Goal: Ask a question: Seek information or help from site administrators or community

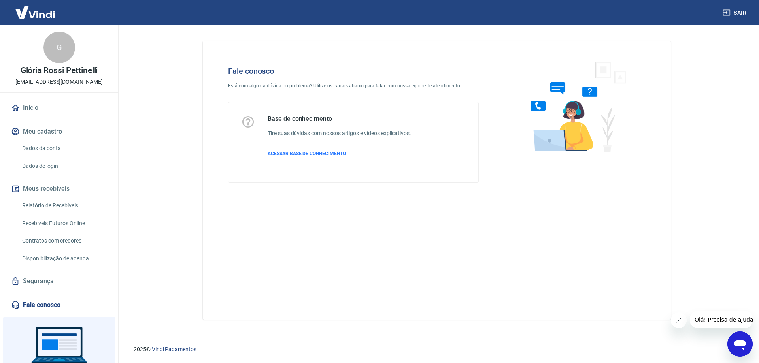
click at [741, 343] on icon "Abrir janela de mensagens" at bounding box center [740, 345] width 12 height 9
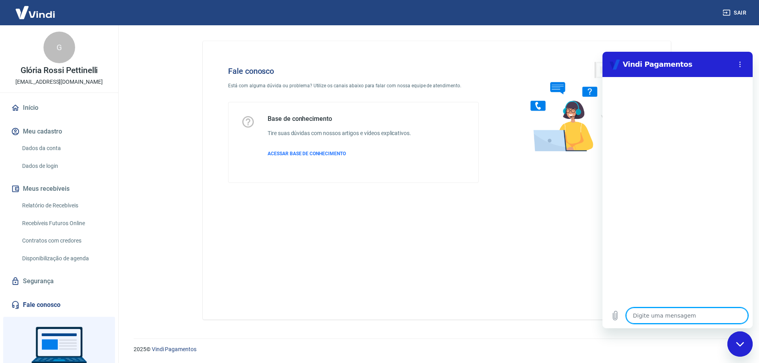
type textarea "B"
type textarea "x"
type textarea "Bo"
type textarea "x"
type textarea "Bom"
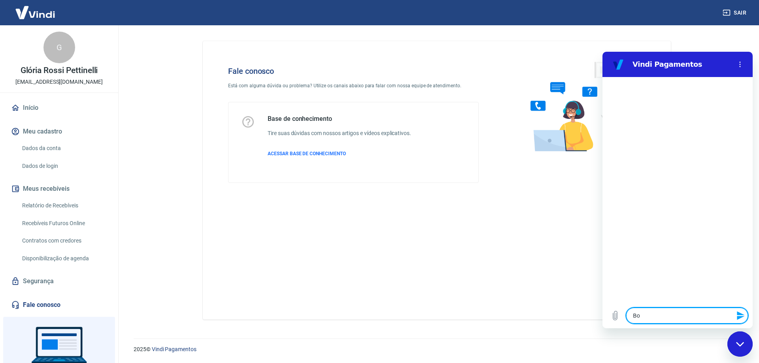
type textarea "x"
type textarea "Bom"
type textarea "x"
type textarea "Bom d"
type textarea "x"
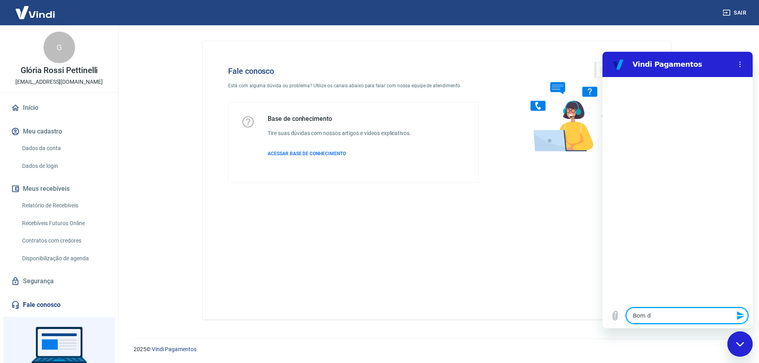
type textarea "Bom di"
type textarea "x"
type textarea "Bom dia"
type textarea "x"
type textarea "Bom dia!"
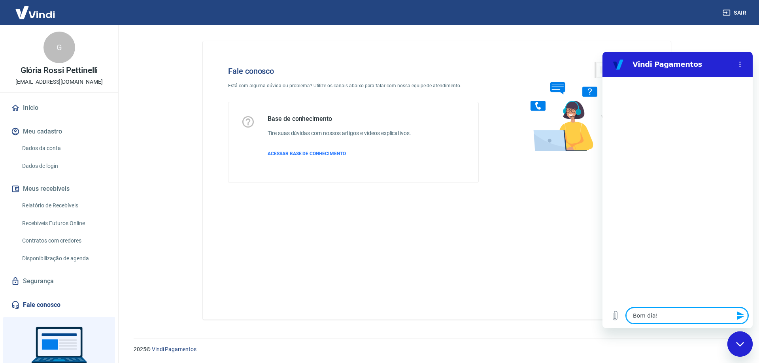
type textarea "x"
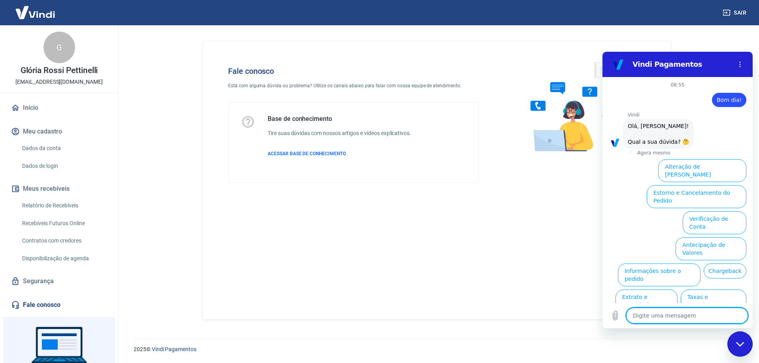
scroll to position [19, 0]
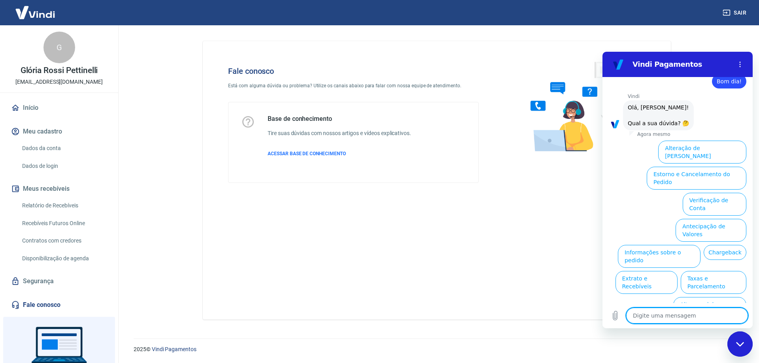
click at [663, 320] on textarea at bounding box center [687, 316] width 122 height 16
type textarea "E"
type textarea "x"
type textarea "Es"
type textarea "x"
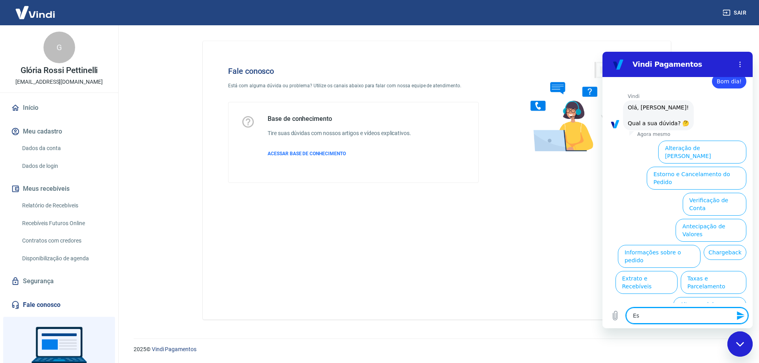
type textarea "Est"
type textarea "x"
type textarea "Esto"
type textarea "x"
type textarea "Estou"
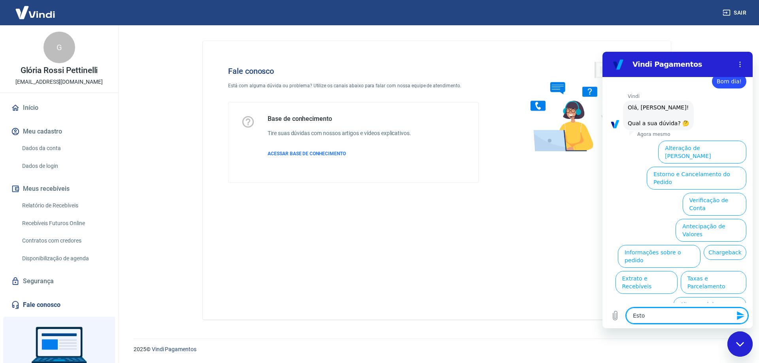
type textarea "x"
type textarea "Estou"
type textarea "x"
type textarea "Estou"
type textarea "x"
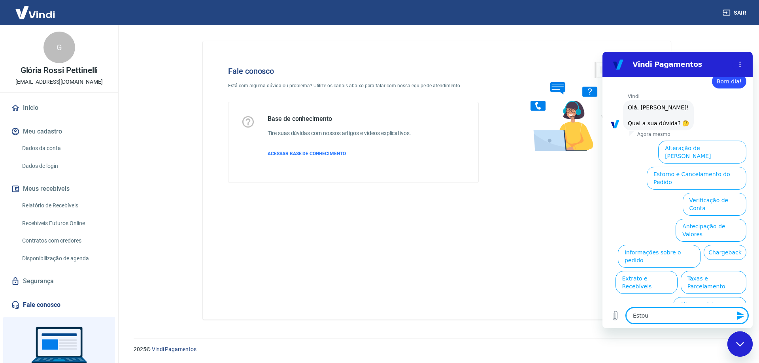
type textarea "Esto"
type textarea "x"
type textarea "Est"
type textarea "x"
type textarea "Es"
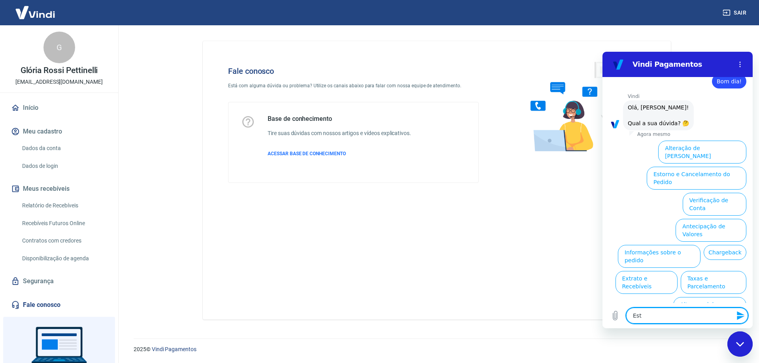
type textarea "x"
type textarea "E"
type textarea "x"
type textarea "P"
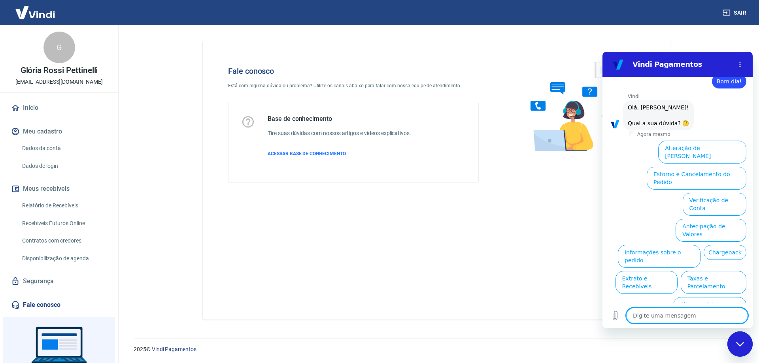
type textarea "x"
type textarea "Pr"
type textarea "x"
type textarea "Pro"
type textarea "x"
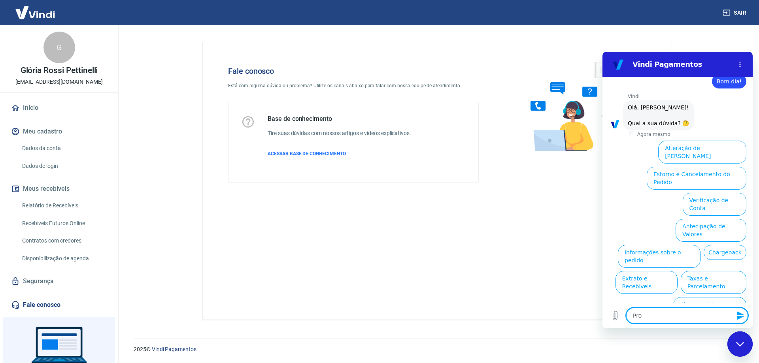
type textarea "Prob"
type textarea "x"
type textarea "Probl"
type textarea "x"
type textarea "Proble"
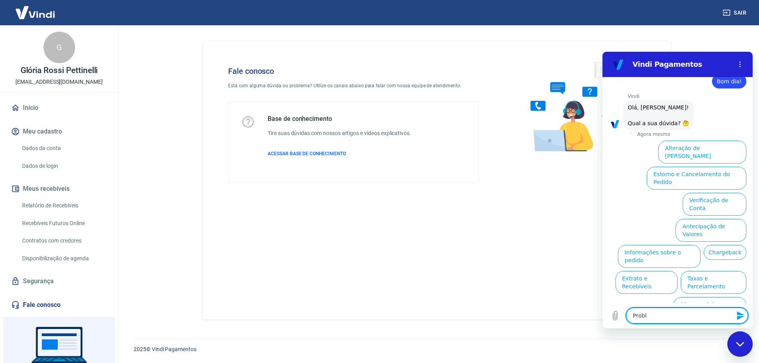
type textarea "x"
type textarea "Problem"
type textarea "x"
type textarea "Problema"
type textarea "x"
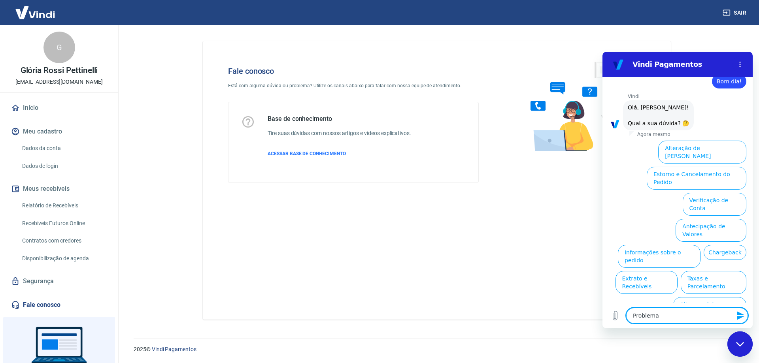
type textarea "Problema"
type textarea "x"
type textarea "Problema d"
type textarea "x"
type textarea "Problema de"
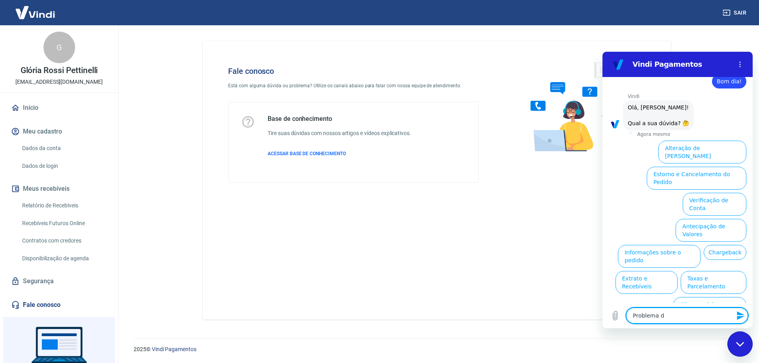
type textarea "x"
type textarea "Problema de"
type textarea "x"
type textarea "Problema de p"
type textarea "x"
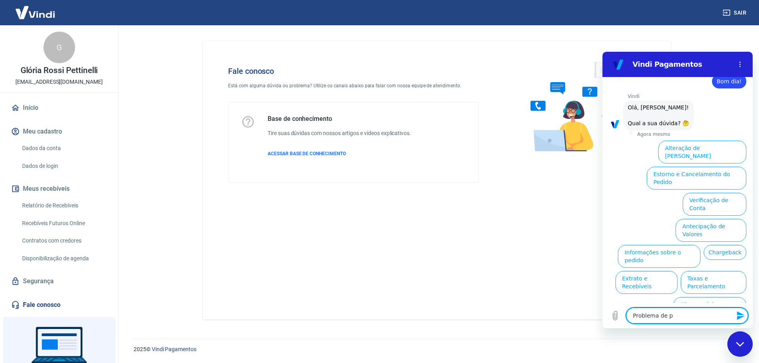
type textarea "Problema de pa"
type textarea "x"
type textarea "Problema de pag"
type textarea "x"
type textarea "Problema de paga"
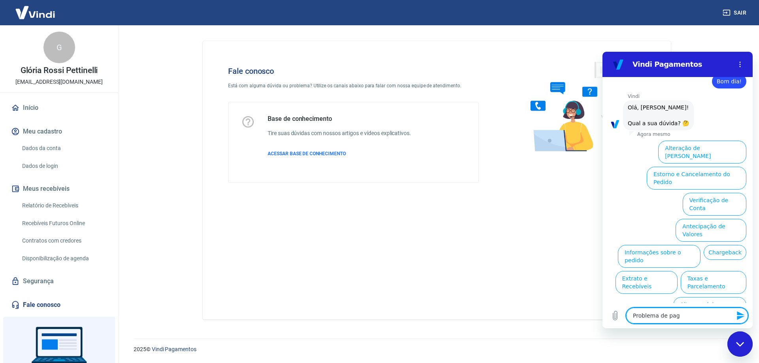
type textarea "x"
type textarea "Problema de pagam"
type textarea "x"
type textarea "Problema de pagame"
type textarea "x"
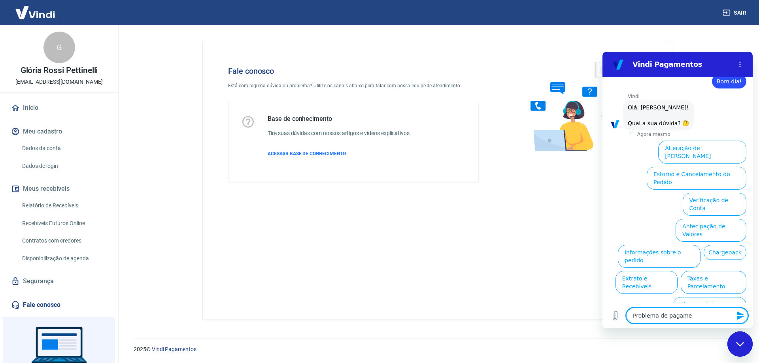
type textarea "Problema de pagamen"
type textarea "x"
type textarea "Problema de pagament"
type textarea "x"
type textarea "Problema de pagamento"
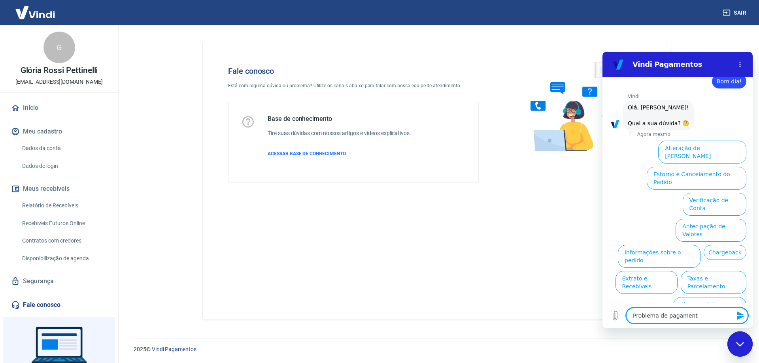
type textarea "x"
type textarea "Problema de pagamento"
type textarea "x"
type textarea "Problema de pagamento M"
type textarea "x"
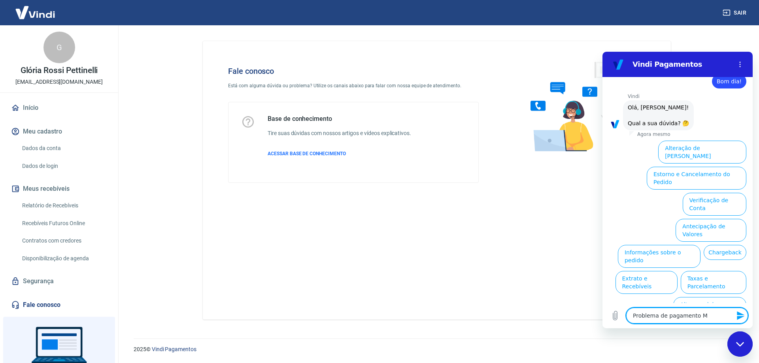
type textarea "Problema de pagamento Me"
type textarea "x"
type textarea "Problema de pagamento Mel"
type textarea "x"
type textarea "Problema de pagamento Melh"
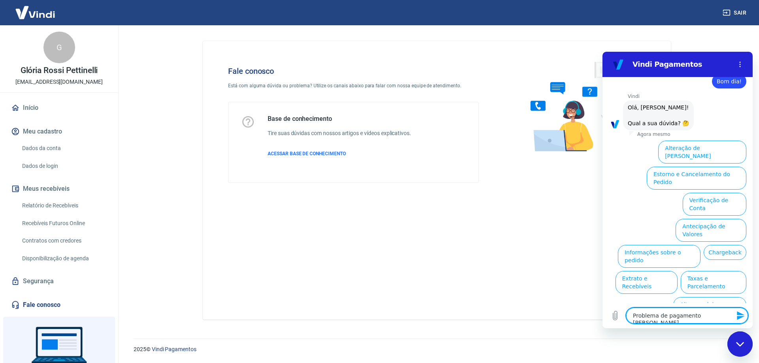
type textarea "x"
type textarea "Problema de pagamento Melho"
type textarea "x"
type textarea "Problema de pagamento Melhor"
type textarea "x"
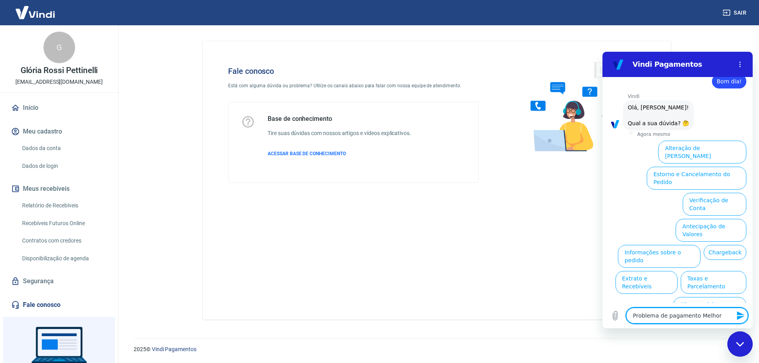
type textarea "Problema de pagamento Melhor"
type textarea "x"
type textarea "Problema de pagamento Melhor E"
type textarea "x"
type textarea "Problema de pagamento Melhor En"
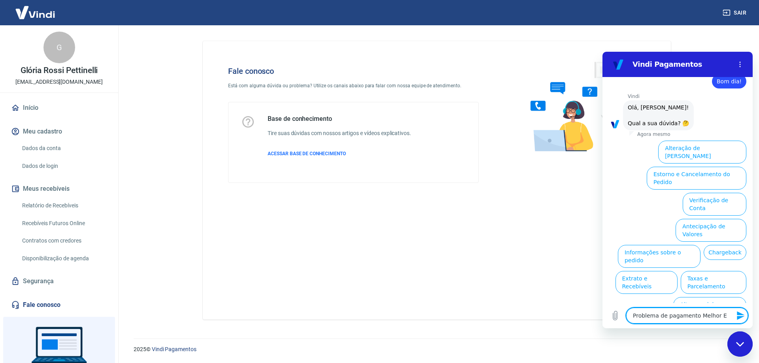
type textarea "x"
type textarea "Problema de pagamento Melhor Env"
type textarea "x"
type textarea "Problema de pagamento Melhor Envi"
type textarea "x"
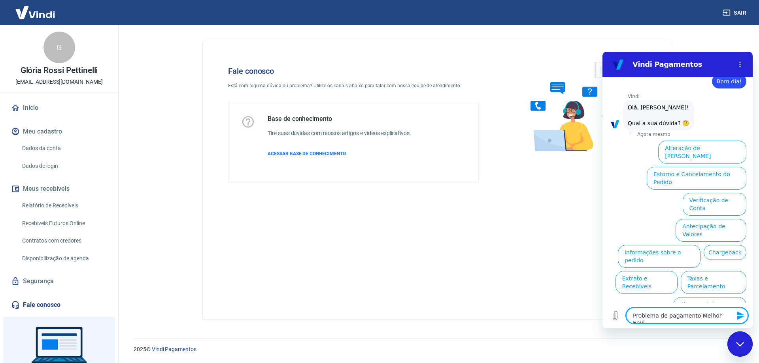
type textarea "Problema de pagamento Melhor Envio"
type textarea "x"
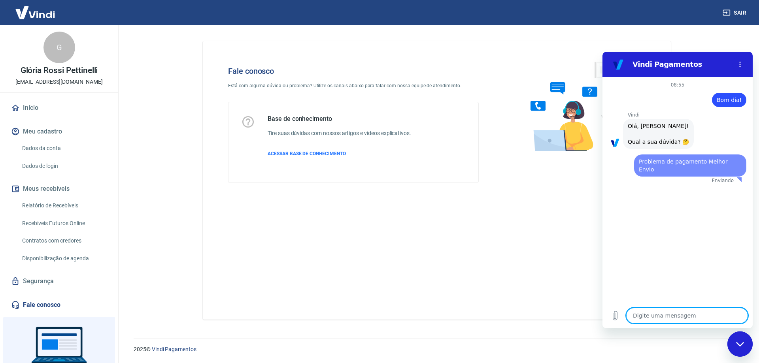
scroll to position [0, 0]
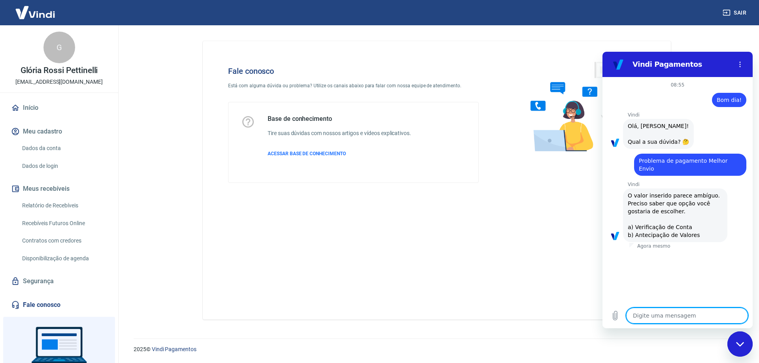
type textarea "x"
type textarea "a"
type textarea "x"
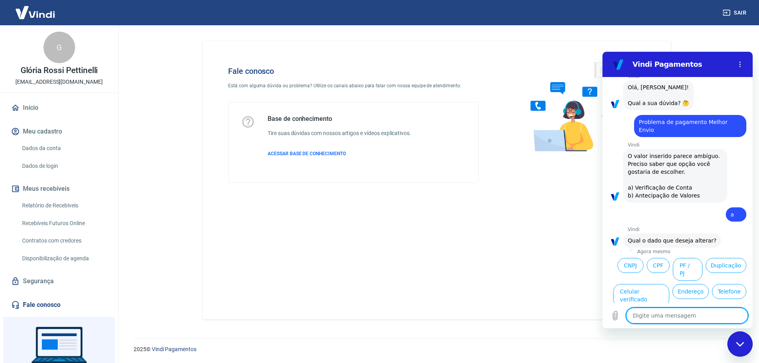
scroll to position [75, 0]
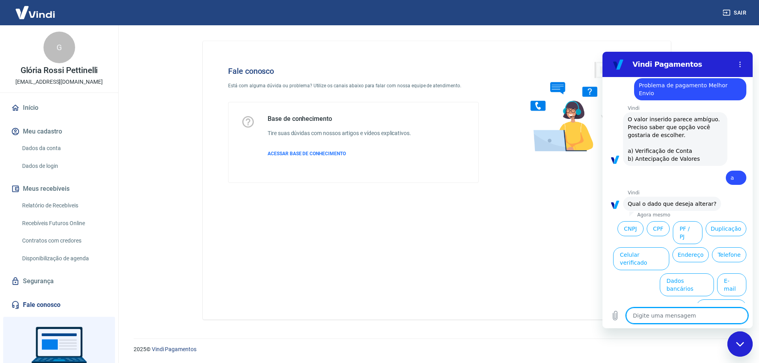
click at [659, 317] on textarea at bounding box center [687, 316] width 122 height 16
type textarea "E"
type textarea "x"
type textarea "Es"
type textarea "x"
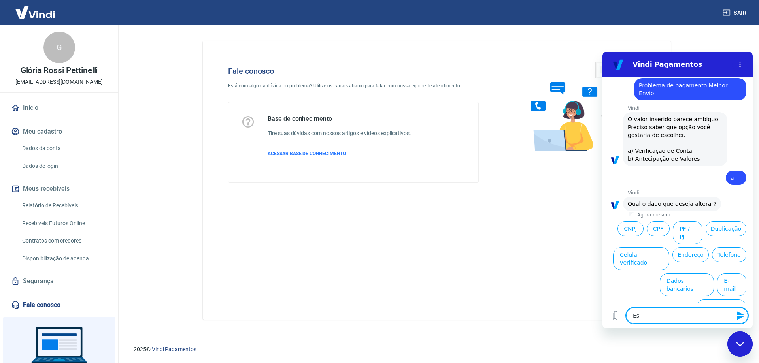
type textarea "Est"
type textarea "x"
type textarea "Esto"
type textarea "x"
type textarea "Estou"
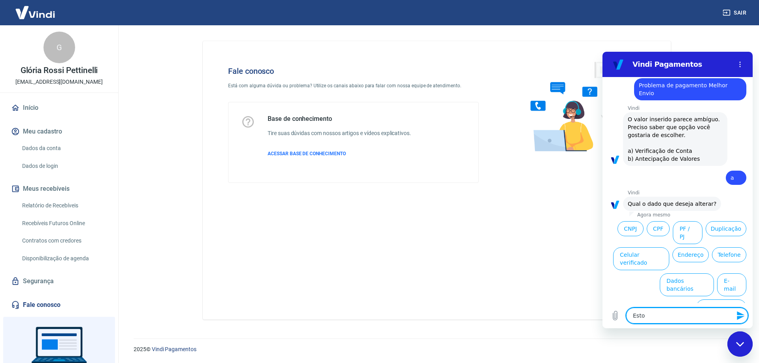
type textarea "x"
type textarea "Estou"
type textarea "x"
type textarea "Estou c"
type textarea "x"
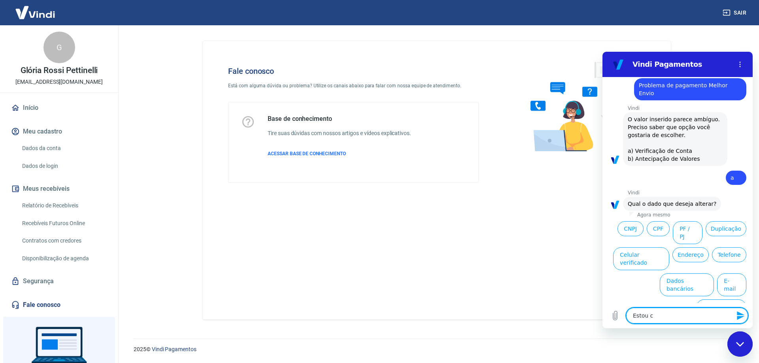
type textarea "Estou co"
type textarea "x"
type textarea "Estou com"
type textarea "x"
type textarea "Estou com"
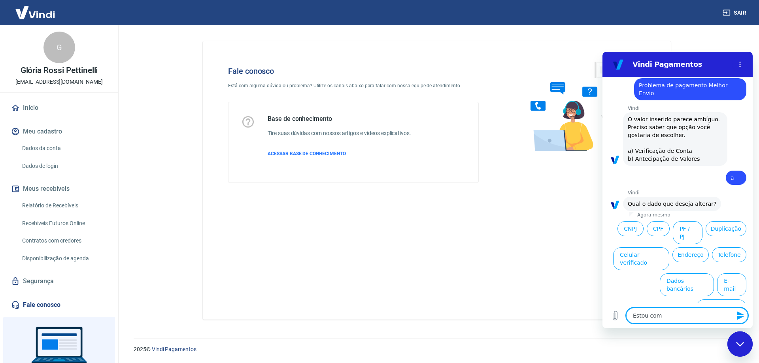
type textarea "x"
type textarea "Estou com o"
type textarea "x"
type textarea "Estou com ou"
type textarea "x"
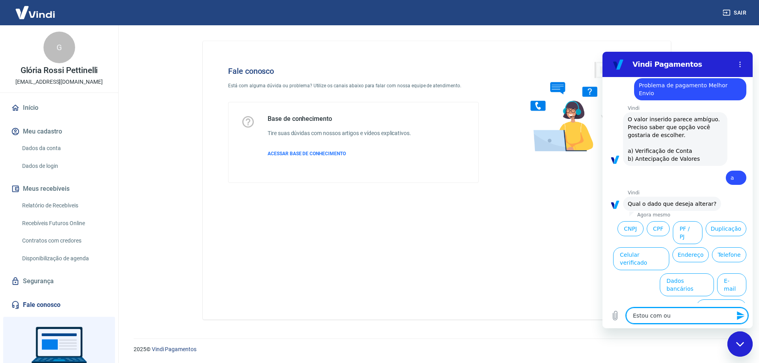
type textarea "Estou com out"
type textarea "x"
type textarea "Estou com outr"
type textarea "x"
type textarea "Estou com outro"
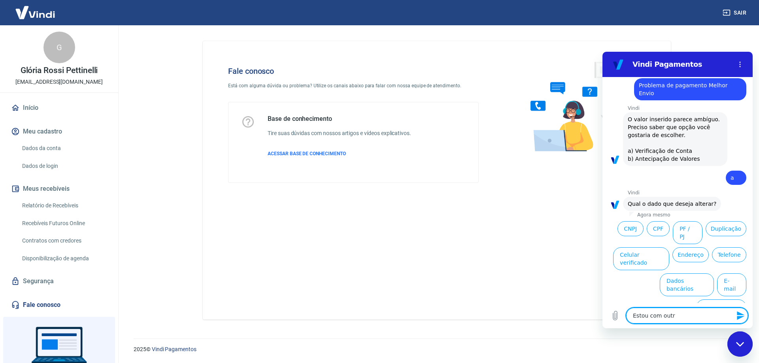
type textarea "x"
type textarea "Estou com outro"
type textarea "x"
type textarea "Estou com outro t"
type textarea "x"
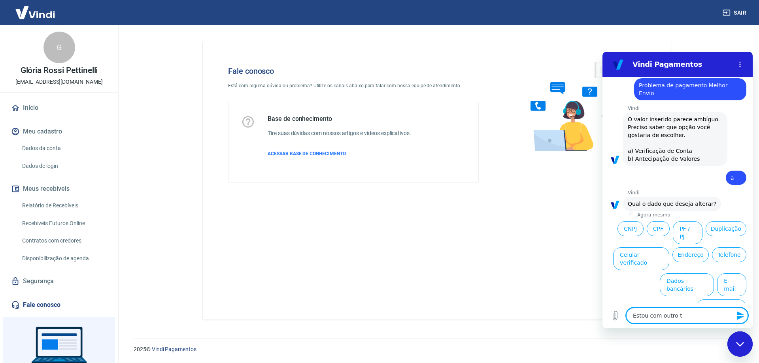
type textarea "Estou com outro ti"
type textarea "x"
type textarea "Estou com outro tip"
type textarea "x"
type textarea "Estou com outro tipo"
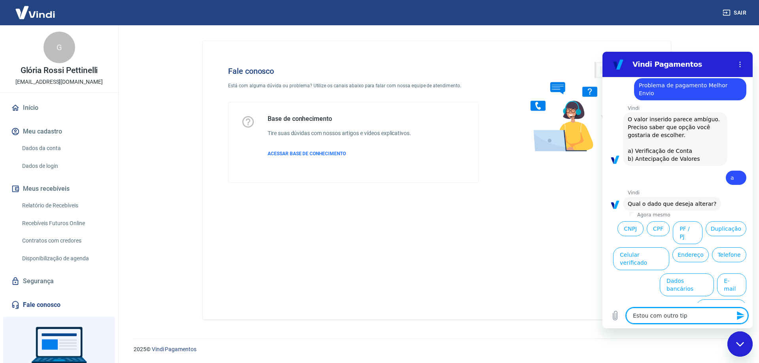
type textarea "x"
type textarea "Estou com outro tipo"
type textarea "x"
type textarea "Estou com outro tipo d"
type textarea "x"
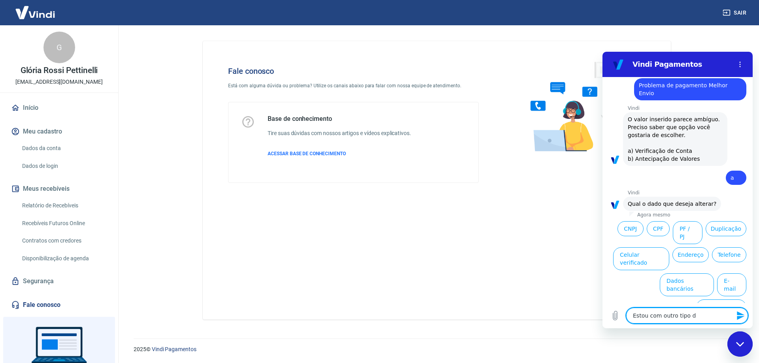
type textarea "Estou com outro tipo de"
type textarea "x"
type textarea "Estou com outro tipo de"
type textarea "x"
type textarea "Estou com outro tipo de p"
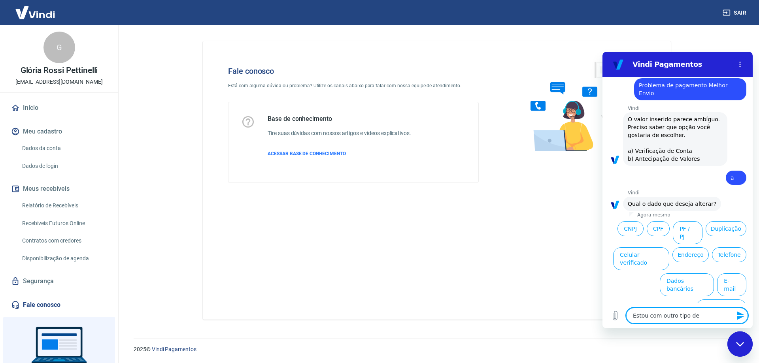
type textarea "x"
type textarea "Estou com outro tipo de pr"
type textarea "x"
type textarea "Estou com outro tipo de pro"
type textarea "x"
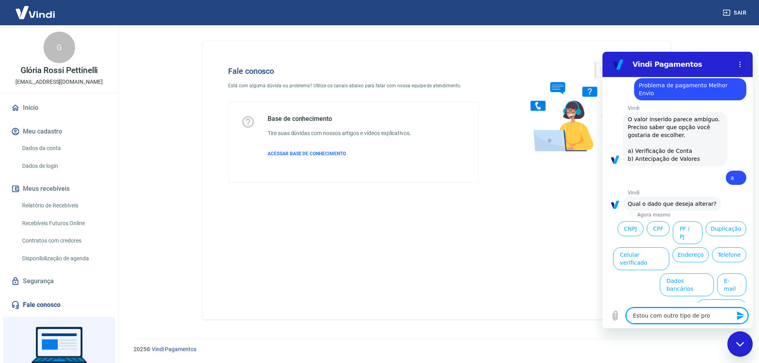
type textarea "Estou com outro tipo de prob"
type textarea "x"
type textarea "Estou com outro tipo de probl"
type textarea "x"
type textarea "Estou com outro tipo de proble"
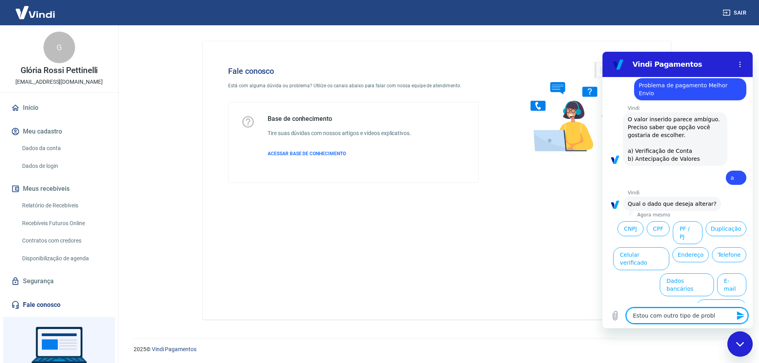
type textarea "x"
type textarea "Estou com outro tipo de problem"
type textarea "x"
type textarea "Estou com outro tipo de problema"
type textarea "x"
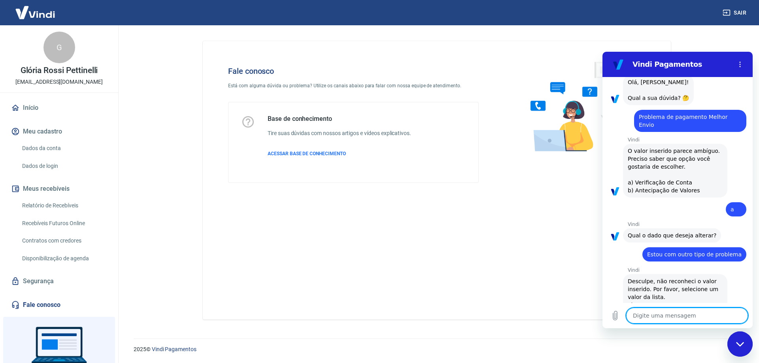
type textarea "x"
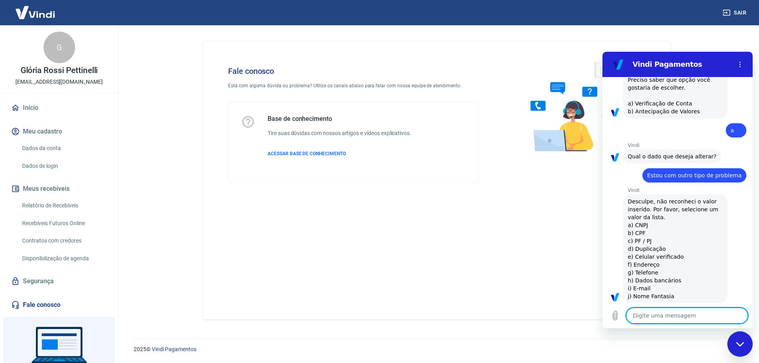
scroll to position [124, 0]
type textarea "V"
type textarea "x"
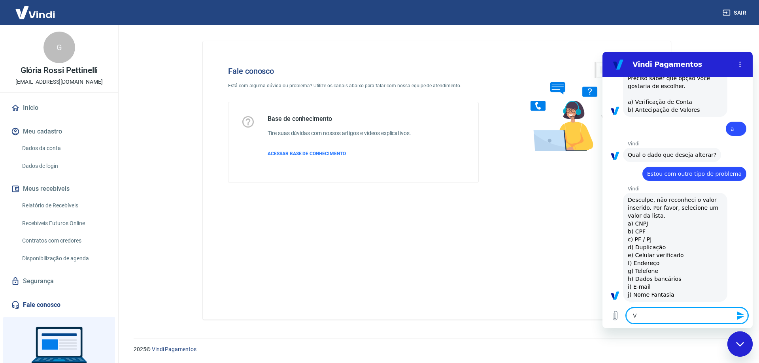
type textarea "Vo"
type textarea "x"
type textarea "Vol"
type textarea "x"
type textarea "Volt"
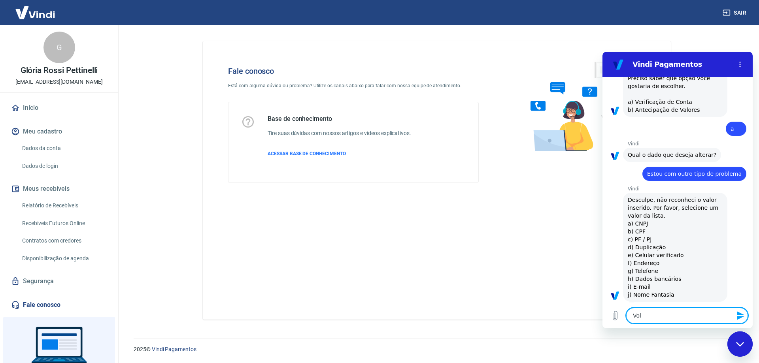
type textarea "x"
type textarea "Volta"
type textarea "x"
type textarea "Voltar"
type textarea "x"
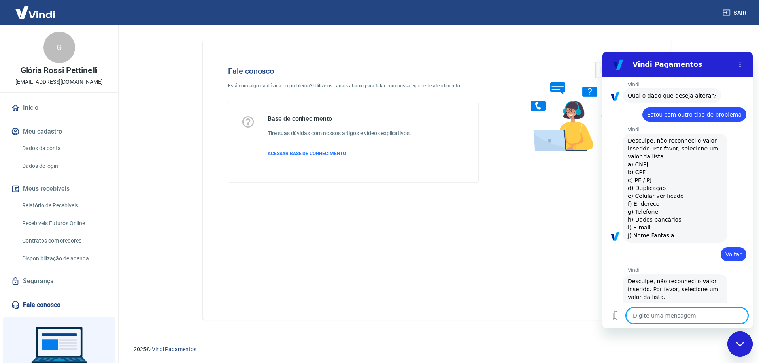
type textarea "x"
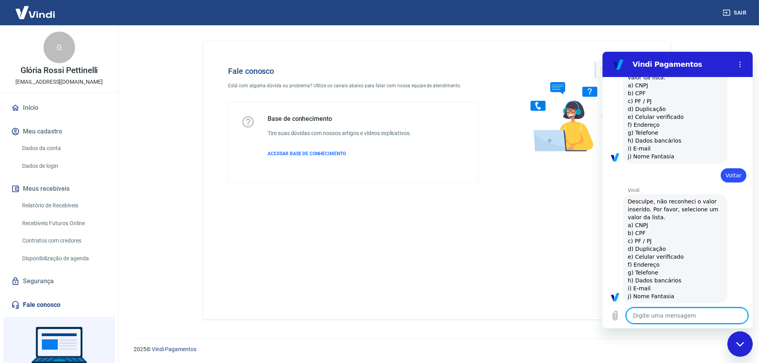
scroll to position [264, 0]
click at [740, 63] on icon "Menu de opções" at bounding box center [740, 64] width 6 height 6
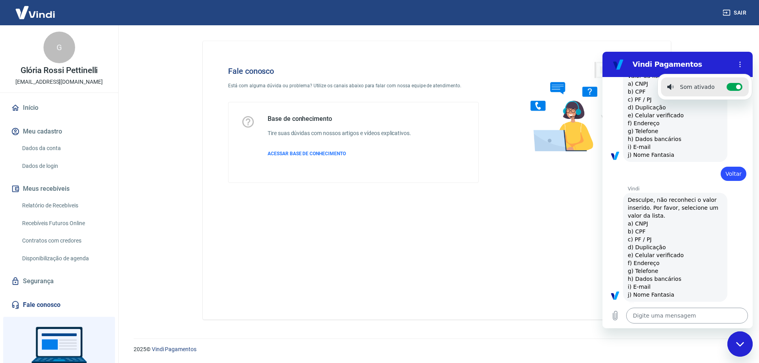
click at [657, 319] on textarea at bounding box center [687, 316] width 122 height 16
click at [647, 317] on textarea at bounding box center [687, 316] width 122 height 16
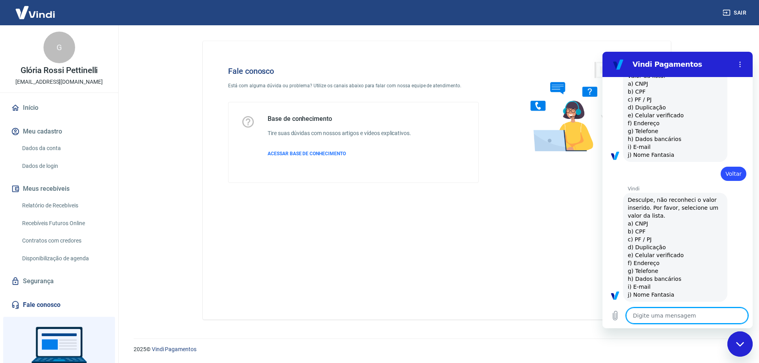
type textarea "s"
type textarea "x"
type textarea "sa"
type textarea "x"
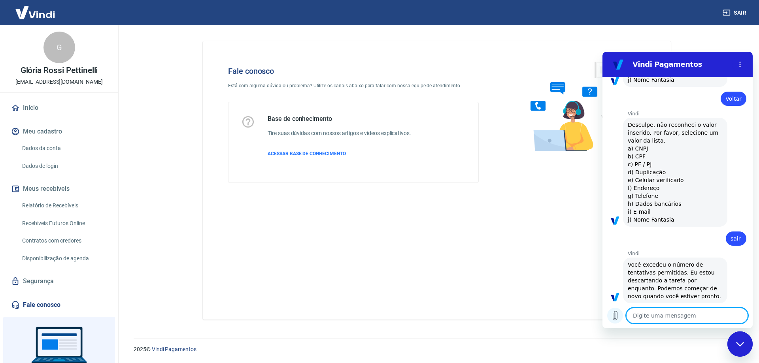
scroll to position [341, 0]
click at [656, 314] on textarea at bounding box center [687, 316] width 122 height 16
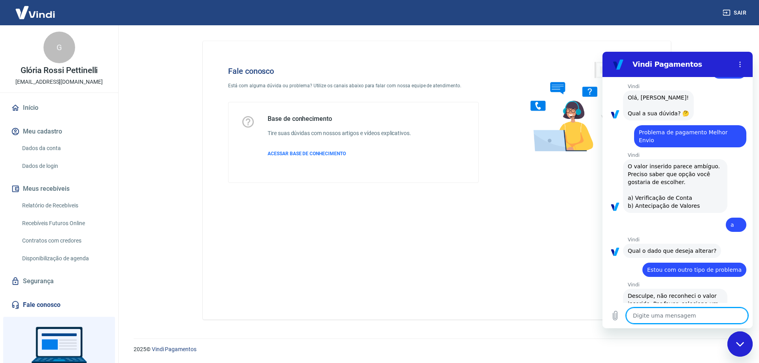
scroll to position [0, 0]
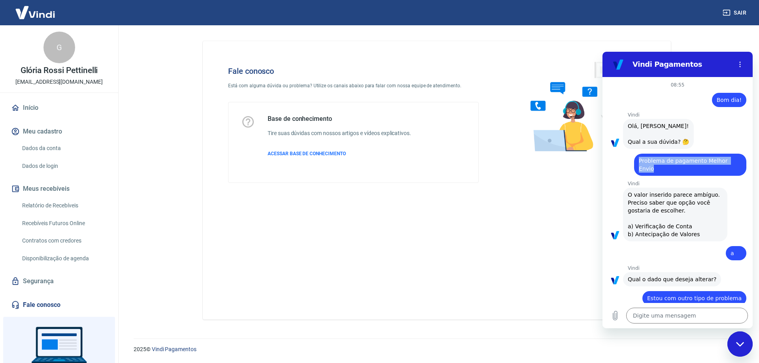
drag, startPoint x: 641, startPoint y: 160, endPoint x: 740, endPoint y: 194, distance: 104.1
click at [736, 163] on div "diz: Problema de pagamento Melhor Envio" at bounding box center [690, 165] width 112 height 22
copy span "Problema de pagamento Melhor Envio"
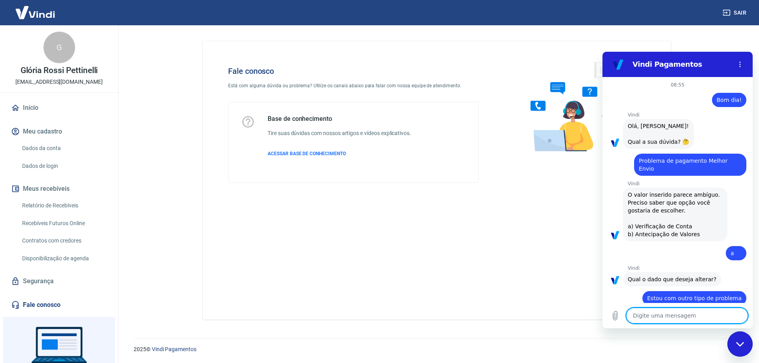
click at [662, 316] on textarea at bounding box center [687, 316] width 122 height 16
paste textarea "Problema de pagamento Melhor Envio"
click at [744, 313] on icon "Enviar mensagem" at bounding box center [740, 315] width 9 height 9
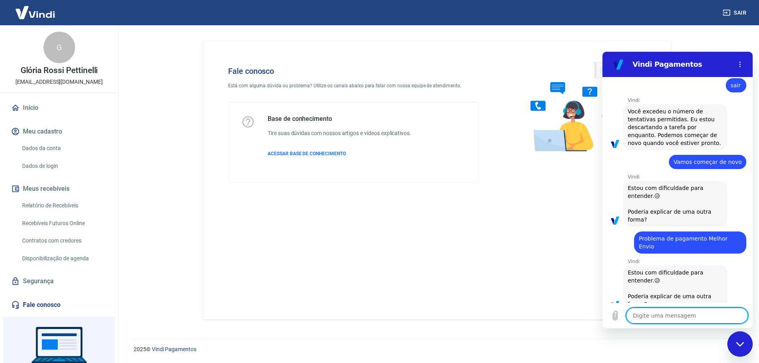
scroll to position [494, 0]
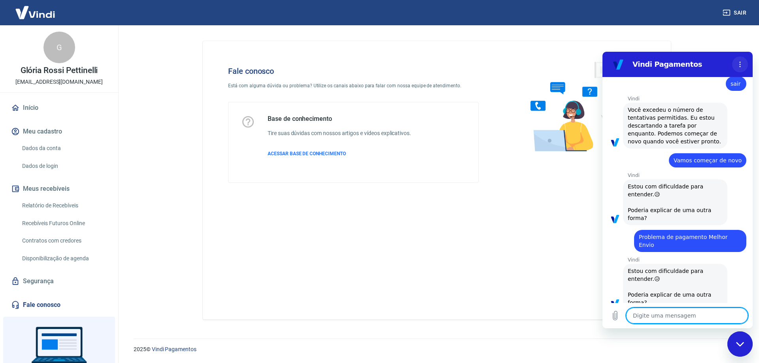
click at [740, 65] on icon "Menu de opções" at bounding box center [740, 64] width 6 height 6
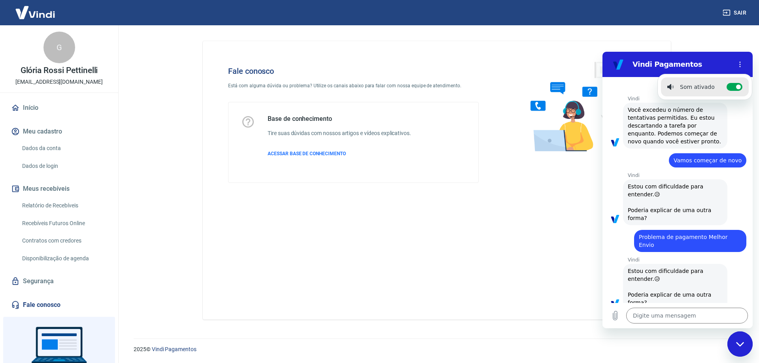
click at [745, 354] on div "Fechar janela de mensagens" at bounding box center [740, 344] width 24 height 24
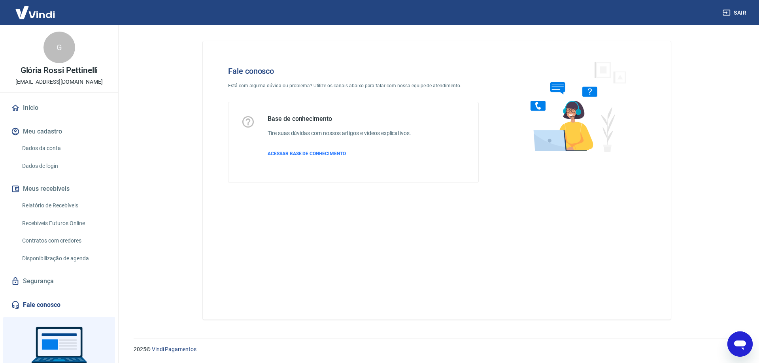
click at [742, 350] on div "Abrir janela de mensagens" at bounding box center [740, 344] width 24 height 24
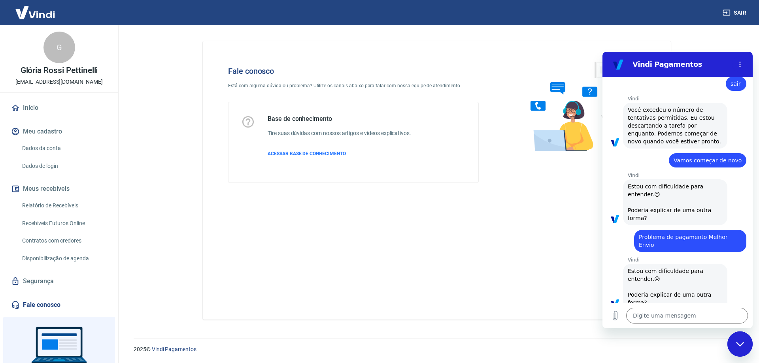
click at [742, 350] on div "Fechar janela de mensagens" at bounding box center [740, 344] width 24 height 24
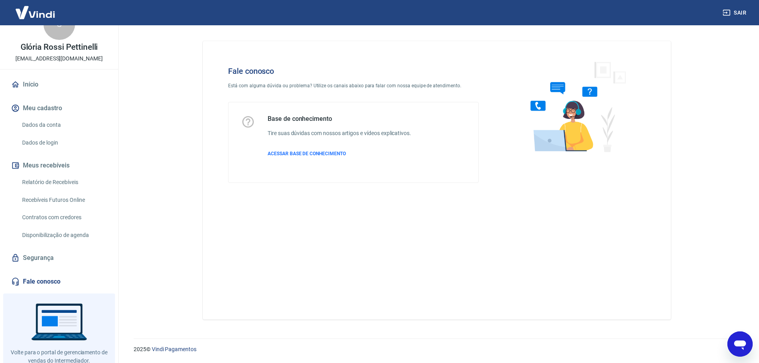
scroll to position [46, 0]
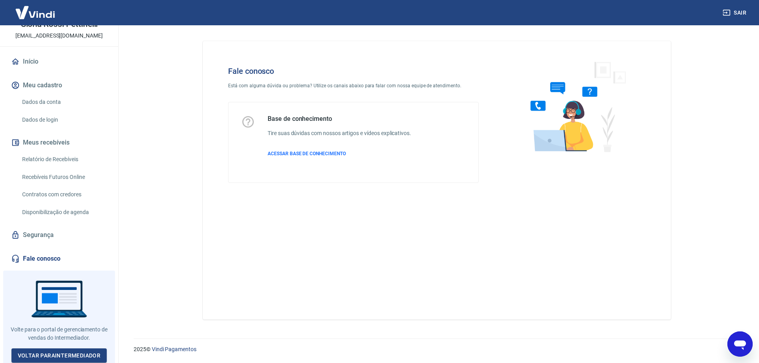
click at [43, 256] on link "Fale conosco" at bounding box center [58, 258] width 99 height 17
click at [71, 349] on link "Voltar para Intermediador" at bounding box center [59, 356] width 96 height 15
